Goal: Find specific page/section: Find specific page/section

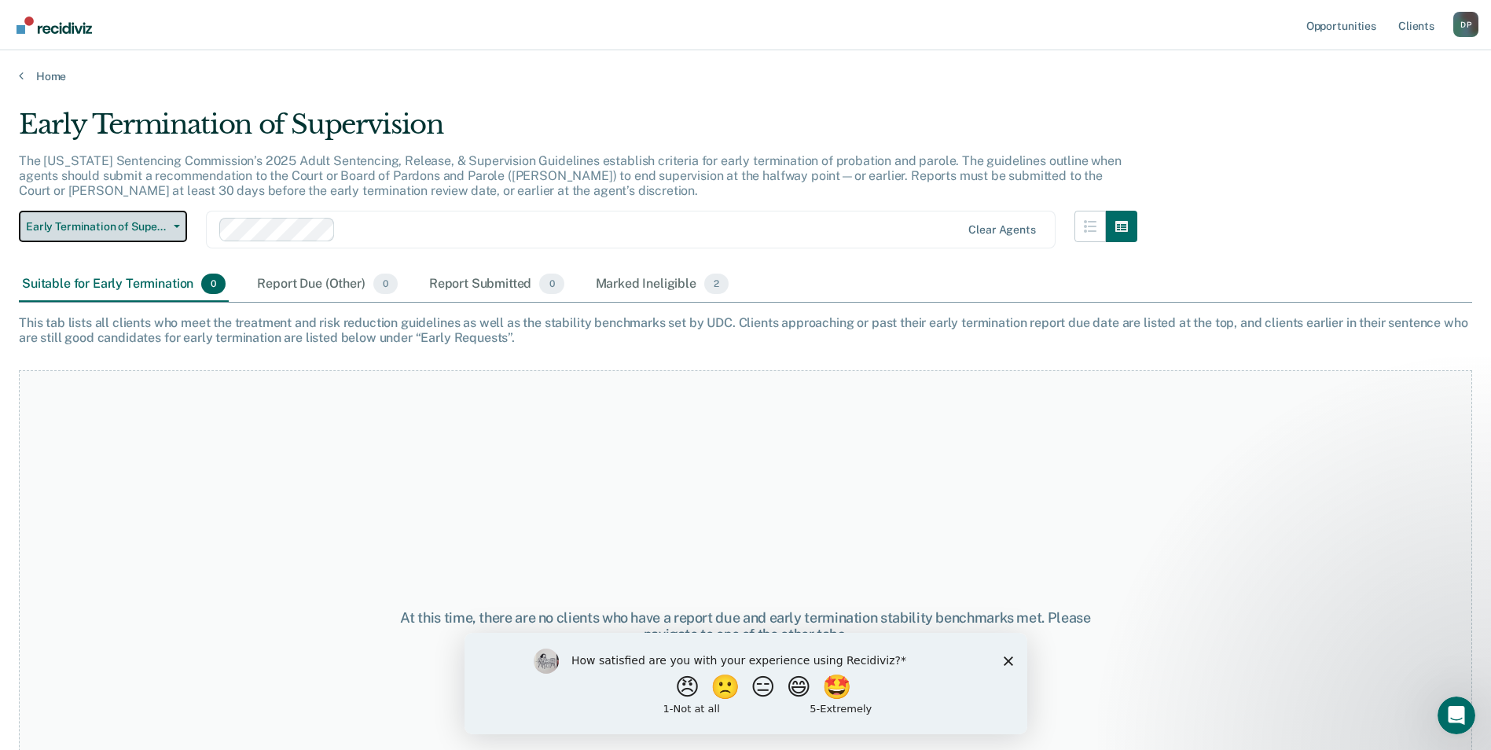
click at [98, 234] on button "Early Termination of Supervision" at bounding box center [103, 226] width 168 height 31
click at [103, 227] on span "Early Termination of Supervision" at bounding box center [97, 226] width 142 height 13
click at [116, 282] on div "Suitable for Early Termination 0" at bounding box center [124, 284] width 210 height 35
click at [313, 283] on div "Report Due (Other) 0" at bounding box center [327, 284] width 146 height 35
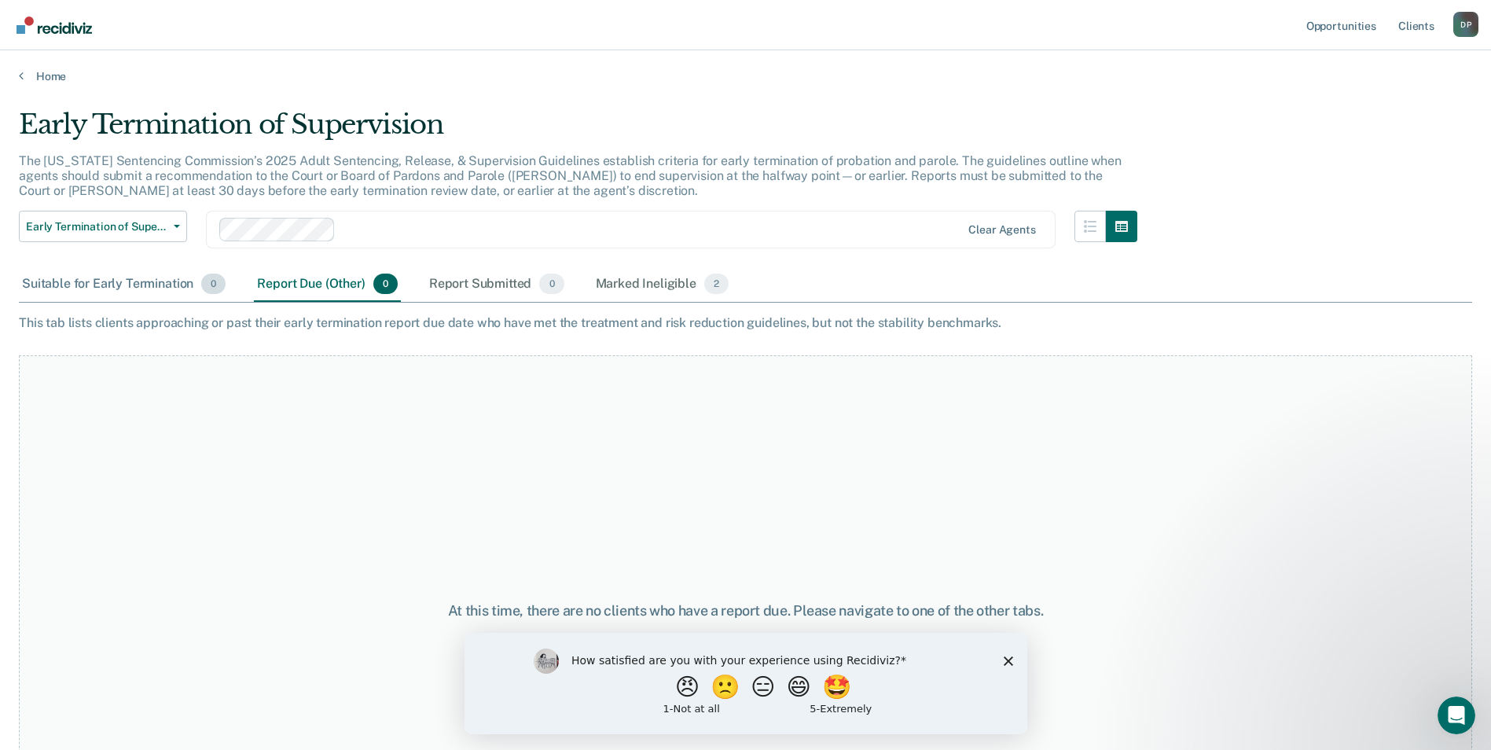
click at [138, 295] on div "Suitable for Early Termination 0" at bounding box center [124, 284] width 210 height 35
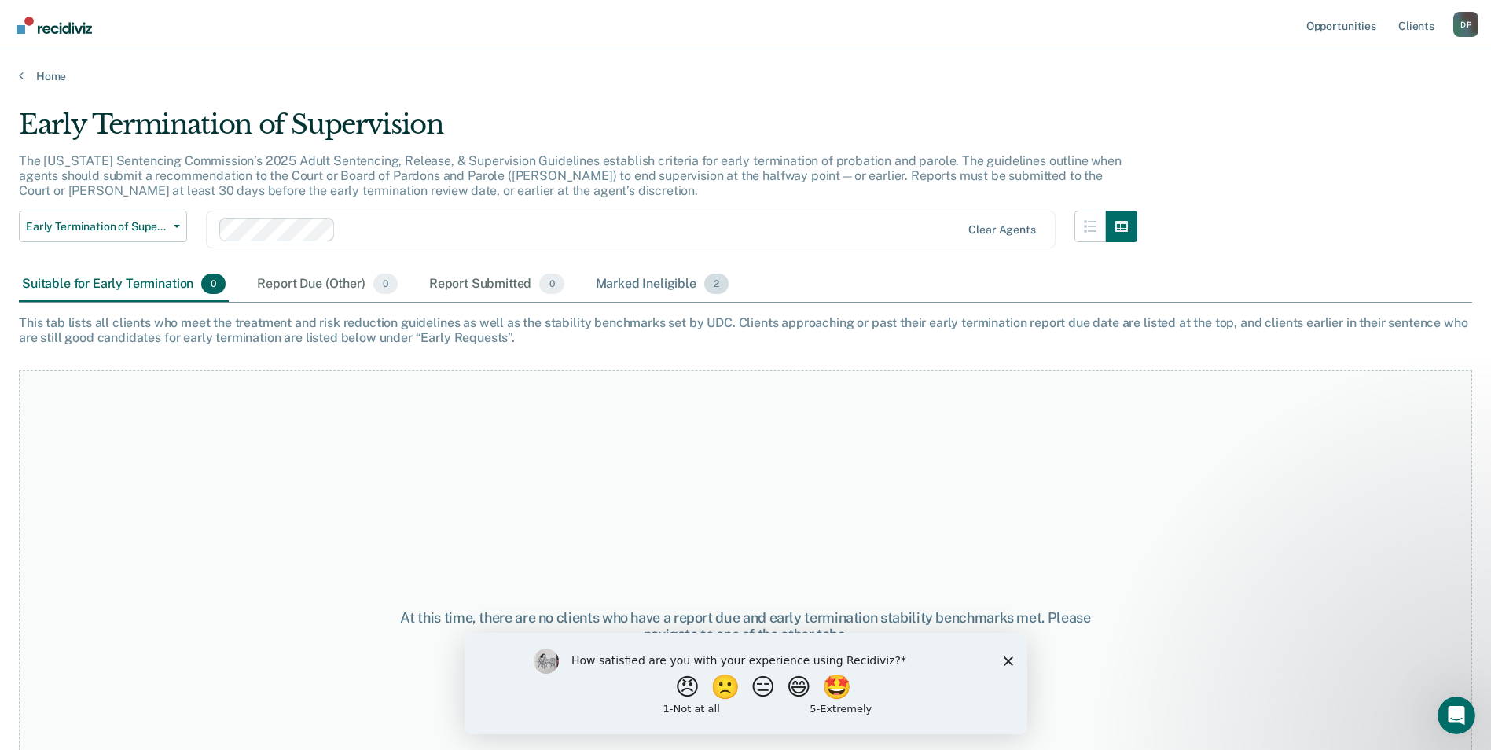
click at [654, 285] on div "Marked Ineligible 2" at bounding box center [663, 284] width 140 height 35
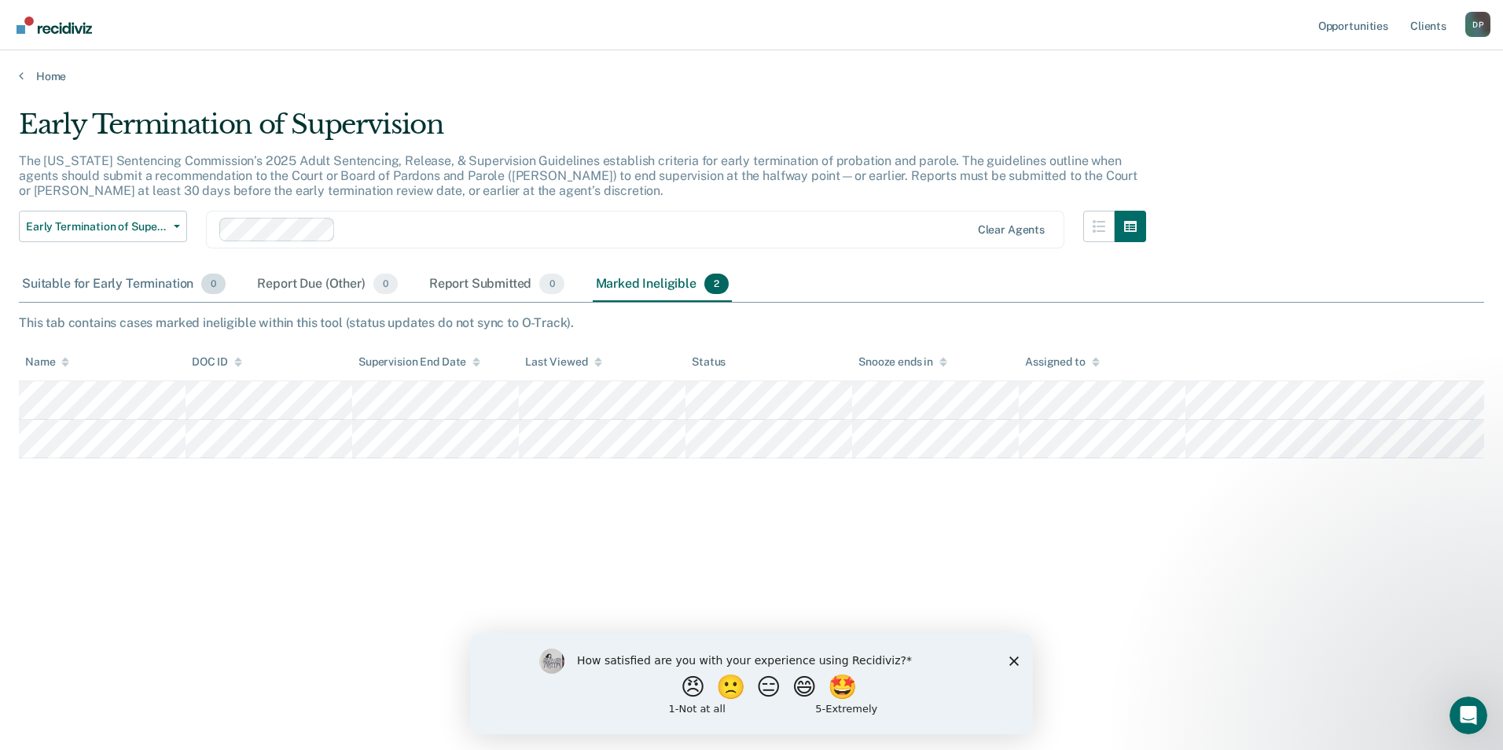
click at [72, 281] on div "Suitable for Early Termination 0" at bounding box center [124, 284] width 210 height 35
